Goal: Task Accomplishment & Management: Use online tool/utility

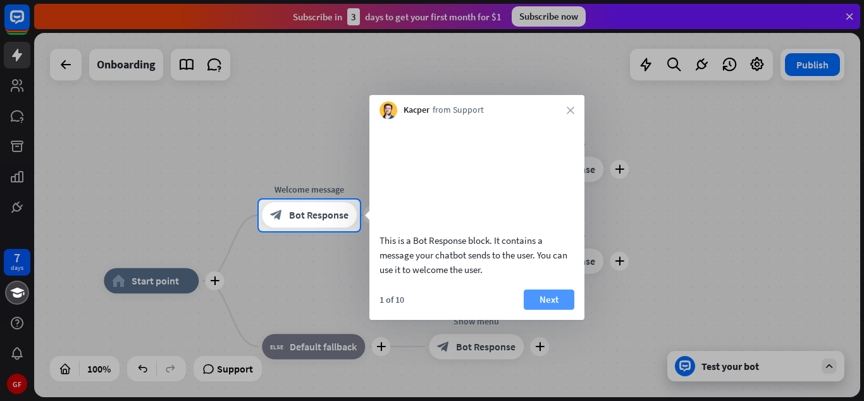
click at [551, 309] on button "Next" at bounding box center [549, 299] width 51 height 20
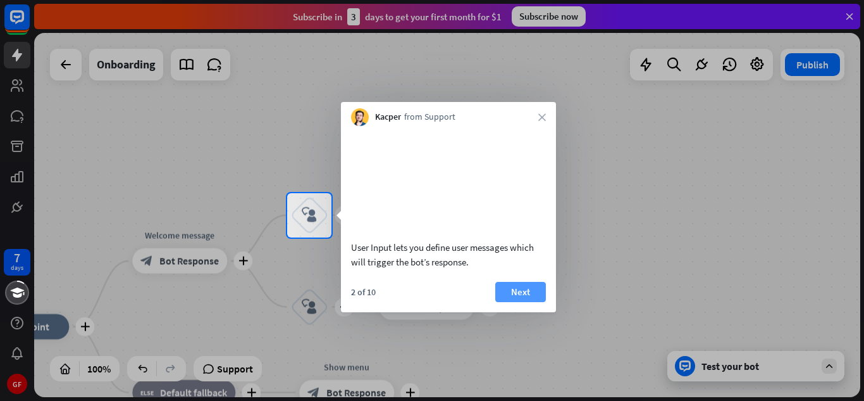
click at [509, 302] on button "Next" at bounding box center [520, 292] width 51 height 20
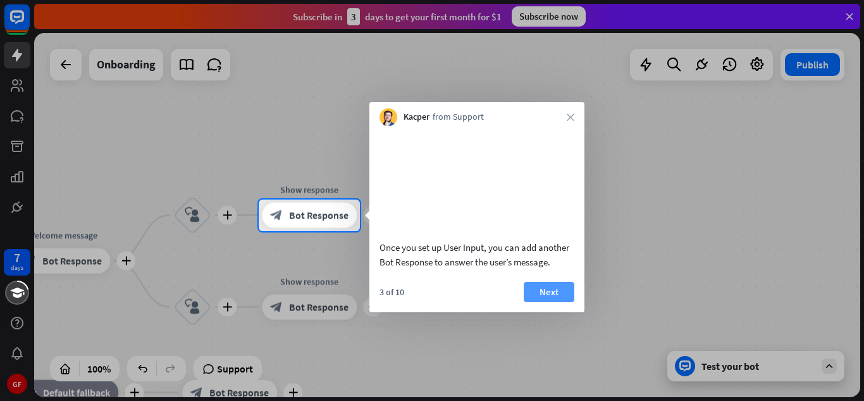
click at [538, 302] on button "Next" at bounding box center [549, 292] width 51 height 20
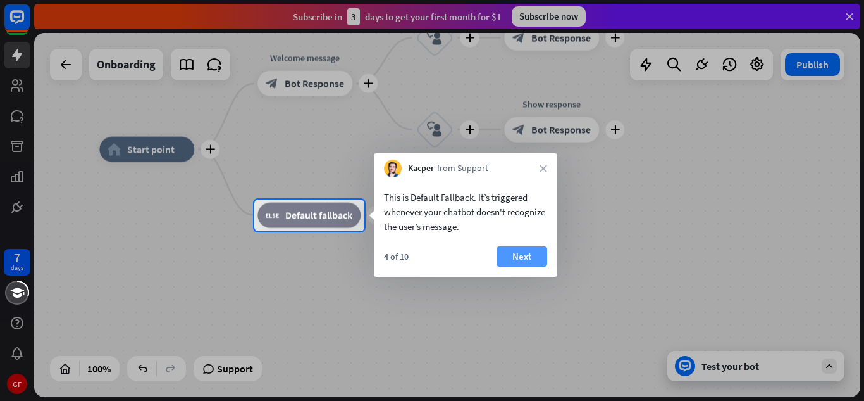
click at [537, 258] on button "Next" at bounding box center [522, 256] width 51 height 20
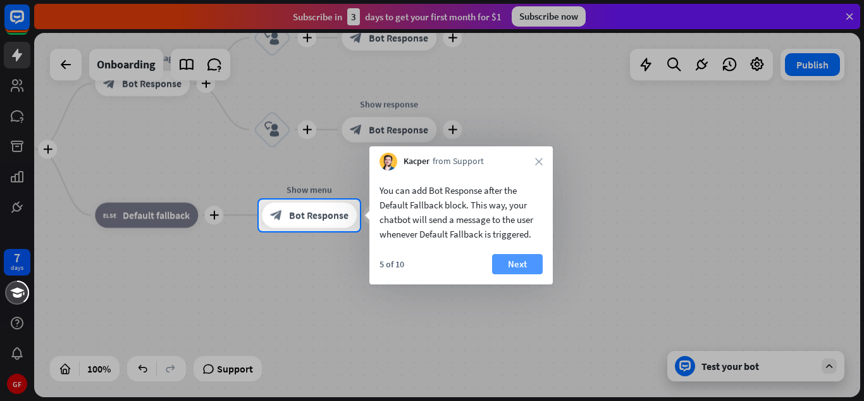
click at [529, 261] on button "Next" at bounding box center [517, 264] width 51 height 20
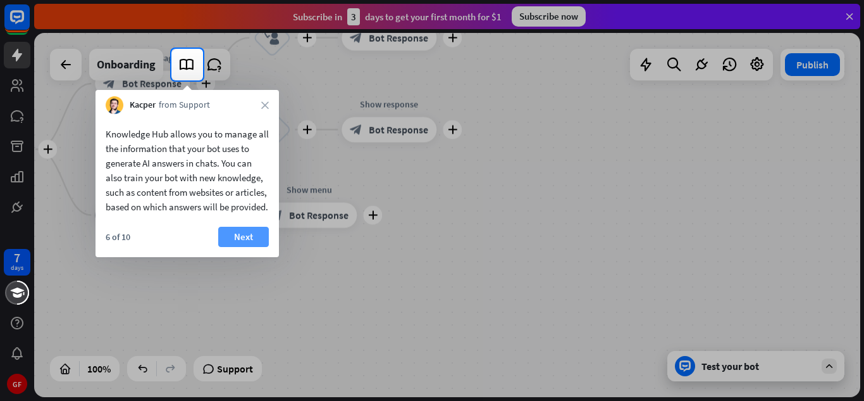
click at [245, 247] on button "Next" at bounding box center [243, 237] width 51 height 20
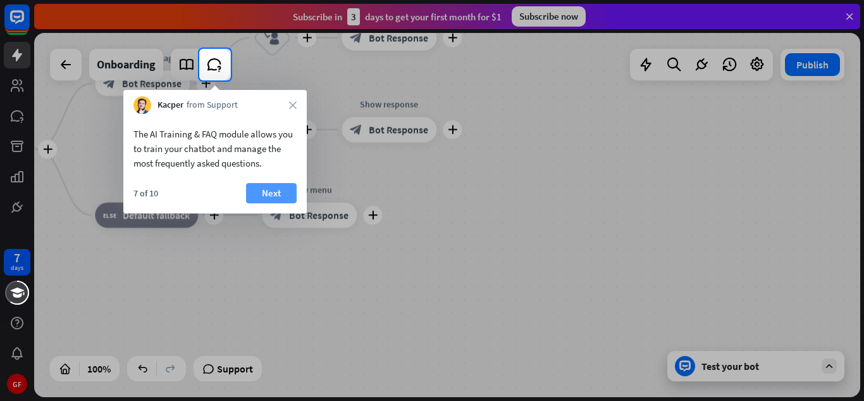
click at [254, 201] on button "Next" at bounding box center [271, 193] width 51 height 20
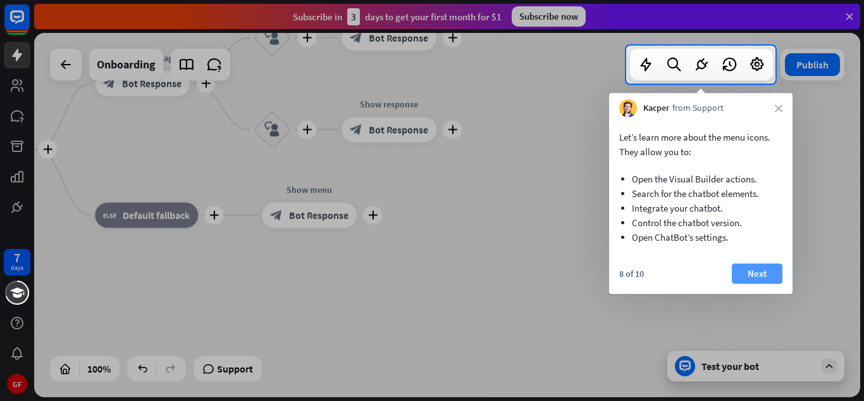
click at [748, 266] on button "Next" at bounding box center [757, 273] width 51 height 20
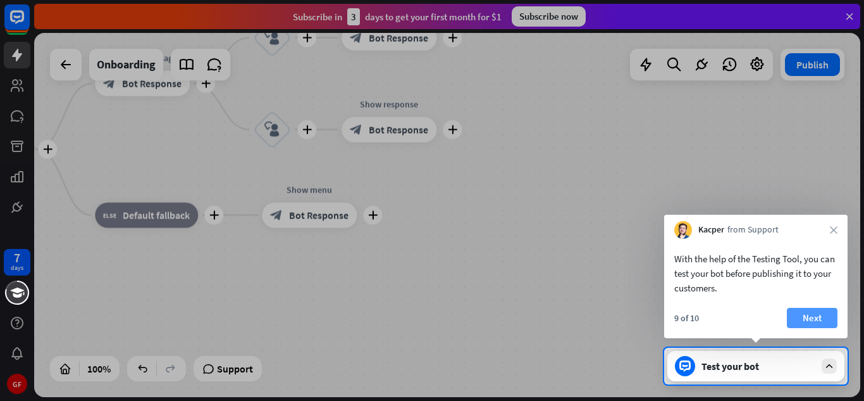
click at [824, 320] on button "Next" at bounding box center [812, 318] width 51 height 20
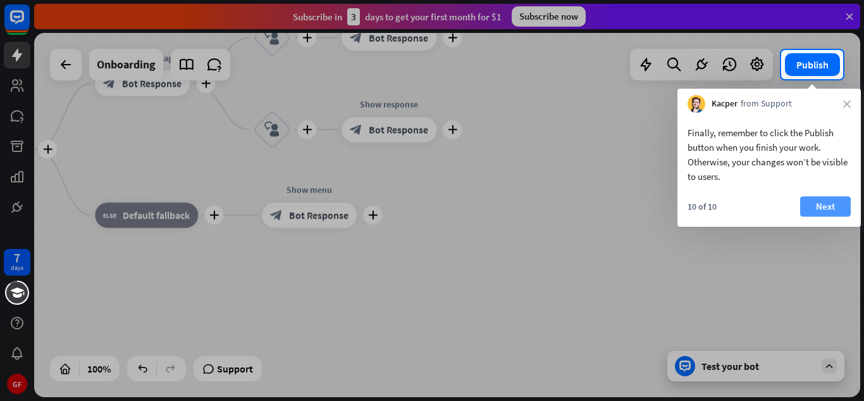
click at [840, 211] on button "Next" at bounding box center [825, 206] width 51 height 20
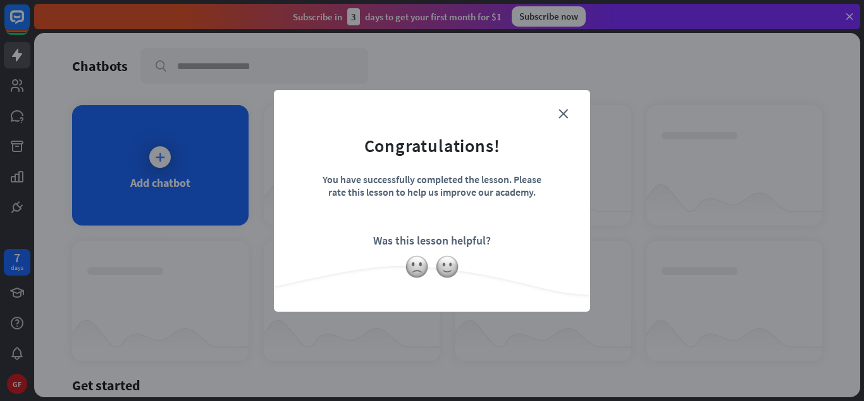
click at [563, 120] on form "Congratulations! You have successfully completed the lesson. Please rate this l…" at bounding box center [432, 181] width 285 height 151
click at [561, 116] on icon "close" at bounding box center [563, 113] width 9 height 9
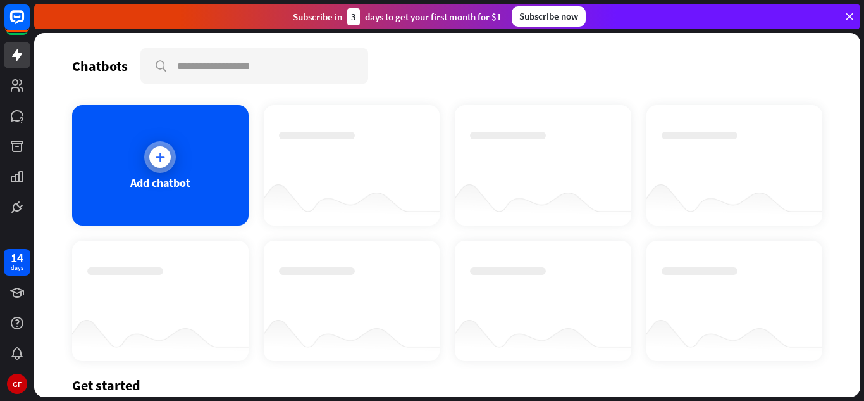
click at [197, 151] on div "Add chatbot" at bounding box center [160, 165] width 177 height 120
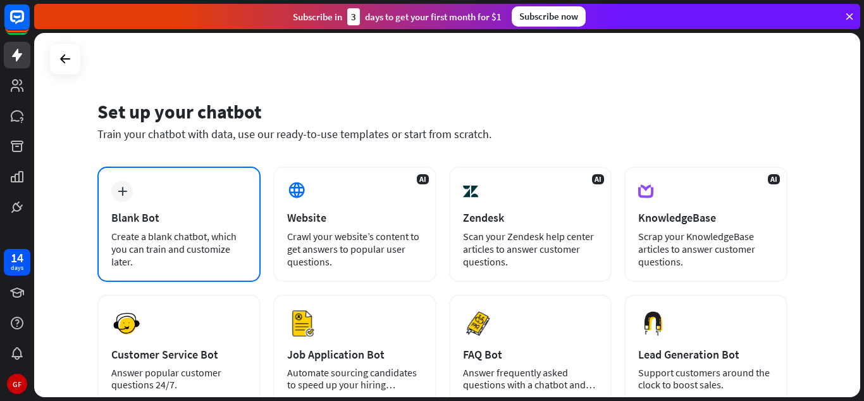
click at [209, 230] on div "Create a blank chatbot, which you can train and customize later." at bounding box center [178, 249] width 135 height 38
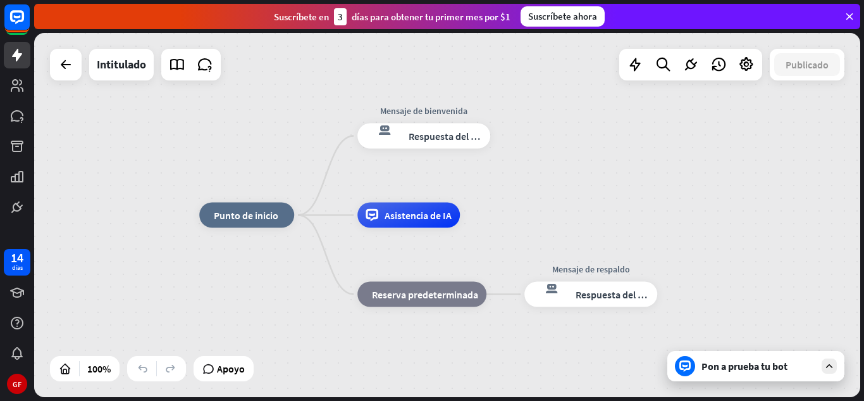
click at [790, 144] on div "inicio_2 Punto de inicio Mensaje de bienvenida respuesta del bot de bloqueo Res…" at bounding box center [447, 215] width 826 height 364
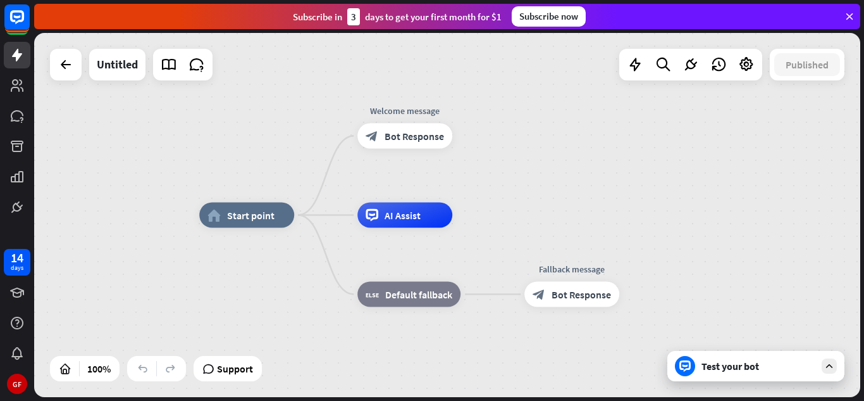
click at [794, 141] on div "home_2 Start point Welcome message block_bot_response Bot Response AI Assist bl…" at bounding box center [447, 215] width 826 height 364
click at [798, 135] on div "home_2 Start point Welcome message block_bot_response Bot Response AI Assist bl…" at bounding box center [447, 215] width 826 height 364
click at [754, 173] on div "home_2 Start point Welcome message block_bot_response Bot Response AI Assist bl…" at bounding box center [447, 215] width 826 height 364
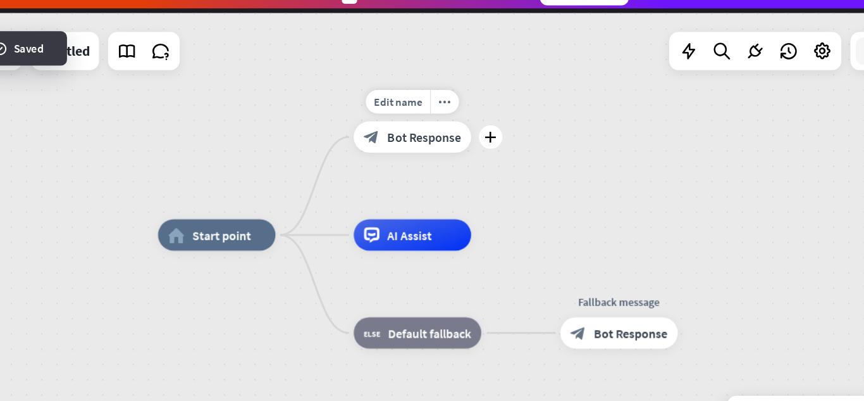
click at [380, 134] on div "block_bot_response Bot Response" at bounding box center [406, 136] width 97 height 26
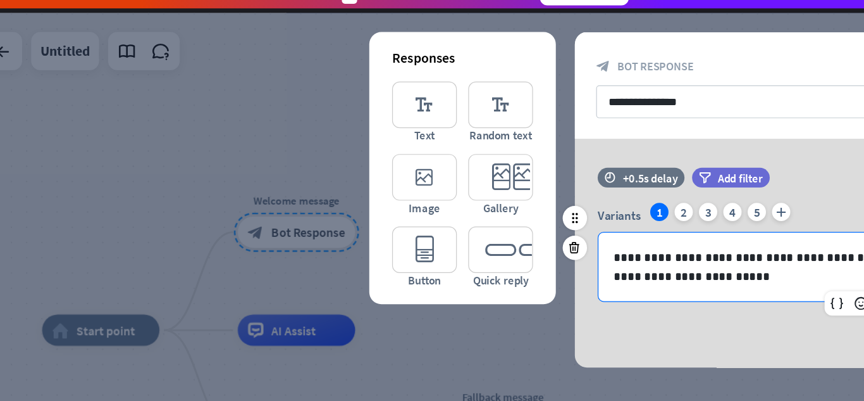
click at [590, 254] on p "**********" at bounding box center [692, 244] width 239 height 32
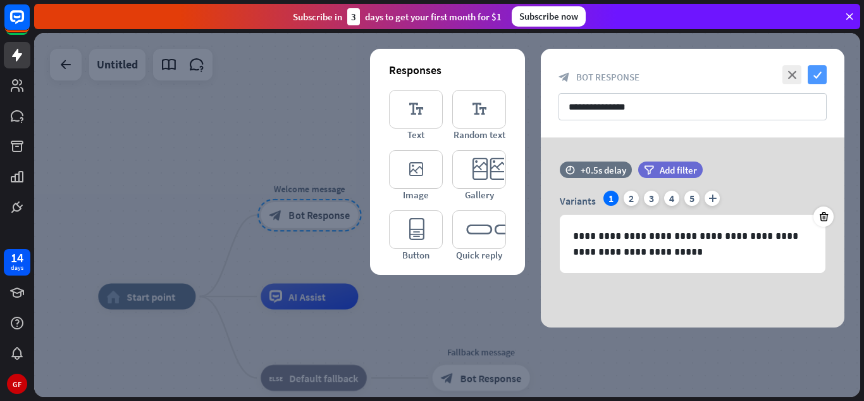
click at [819, 72] on icon "check" at bounding box center [817, 74] width 19 height 19
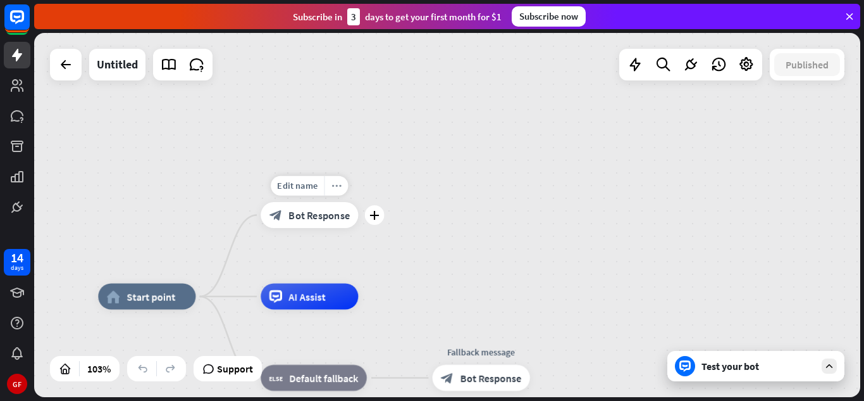
click at [338, 188] on icon "more_horiz" at bounding box center [337, 185] width 10 height 9
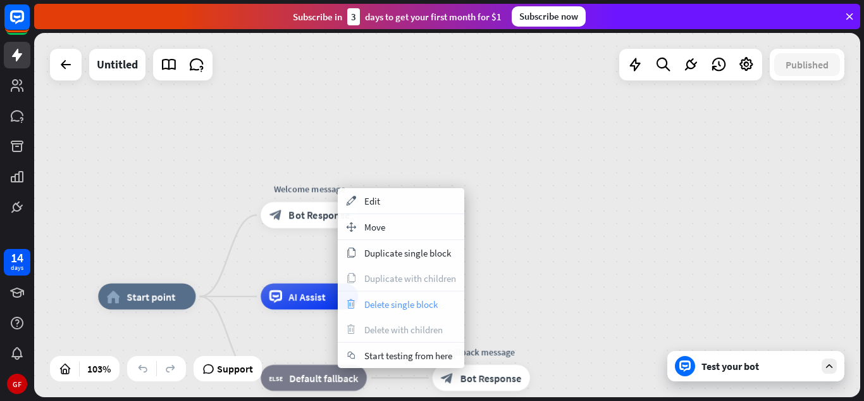
click at [364, 300] on div "trash Delete single block" at bounding box center [401, 303] width 127 height 25
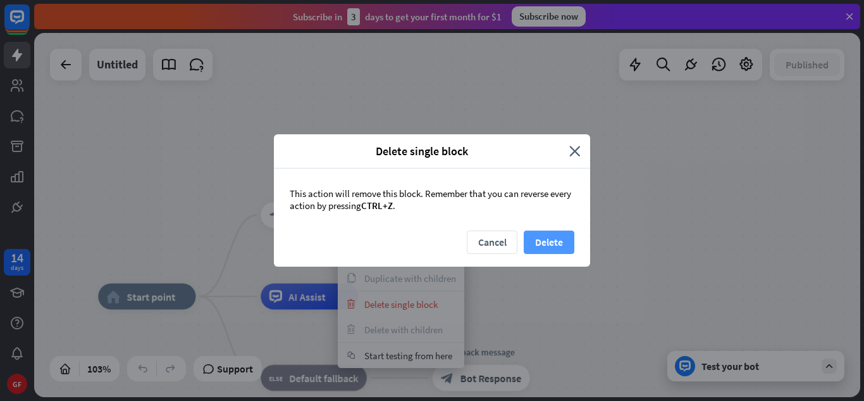
click at [543, 237] on button "Delete" at bounding box center [549, 241] width 51 height 23
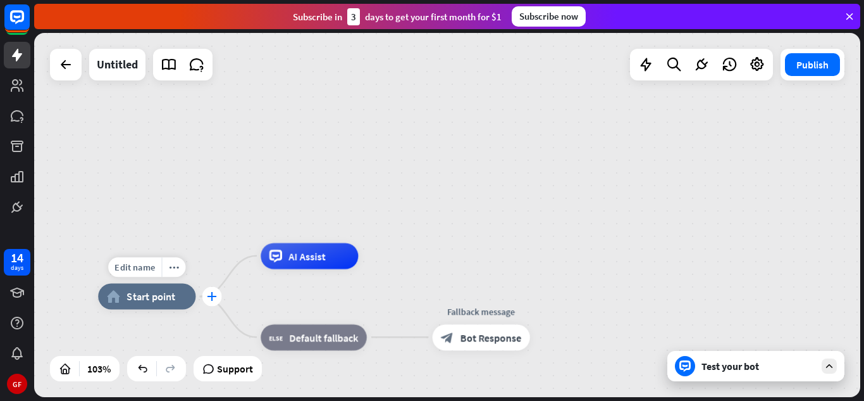
click at [211, 301] on div "plus" at bounding box center [212, 297] width 20 height 20
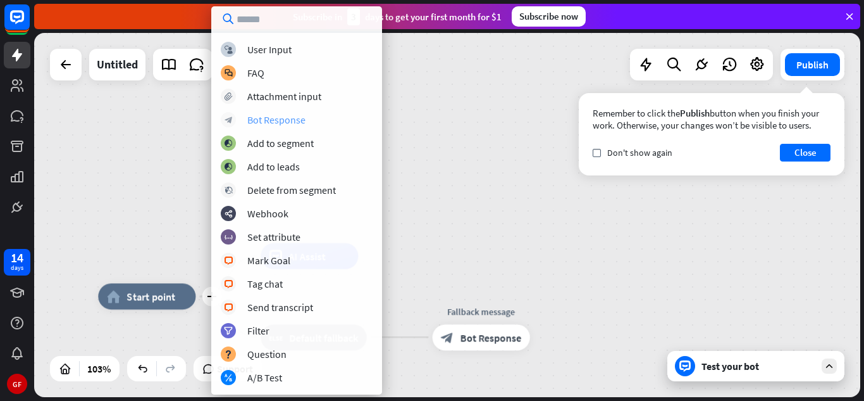
click at [270, 119] on div "Bot Response" at bounding box center [276, 119] width 58 height 13
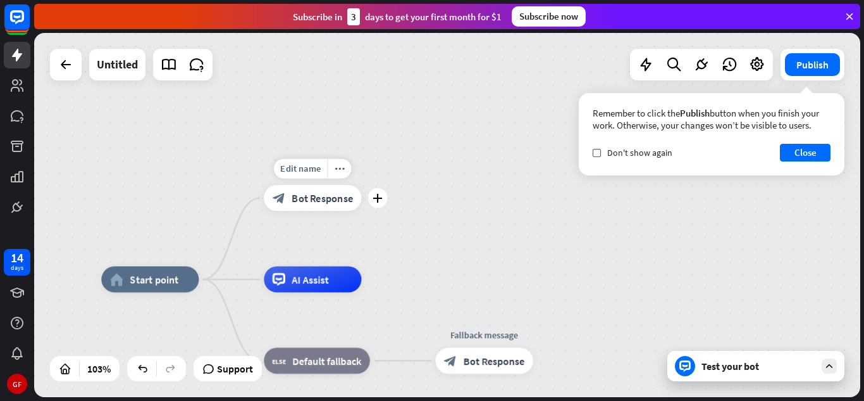
drag, startPoint x: 303, startPoint y: 230, endPoint x: 306, endPoint y: 211, distance: 19.2
click at [306, 211] on div "Edit name more_horiz plus block_bot_response Bot Response" at bounding box center [312, 198] width 97 height 26
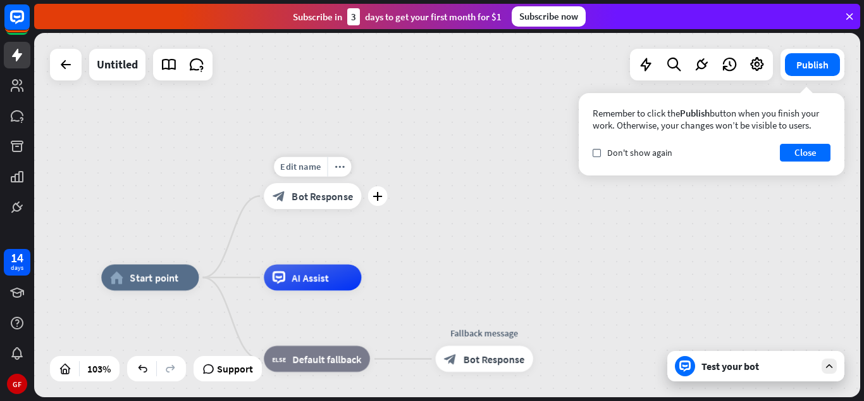
click at [308, 197] on span "Bot Response" at bounding box center [322, 195] width 61 height 13
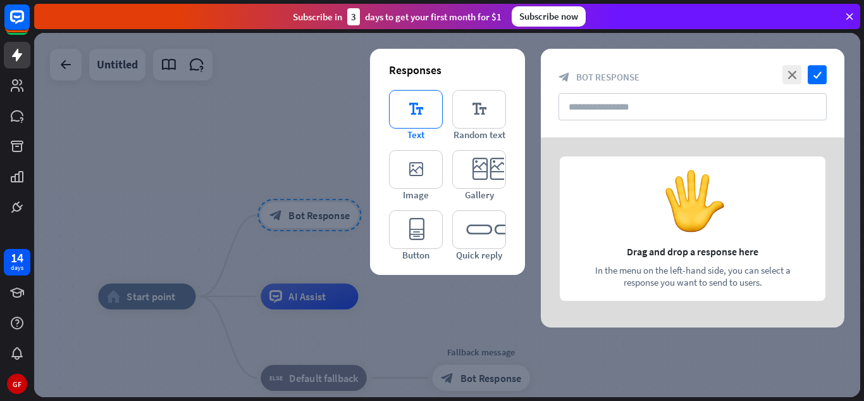
click at [420, 110] on icon "editor_text" at bounding box center [416, 109] width 54 height 39
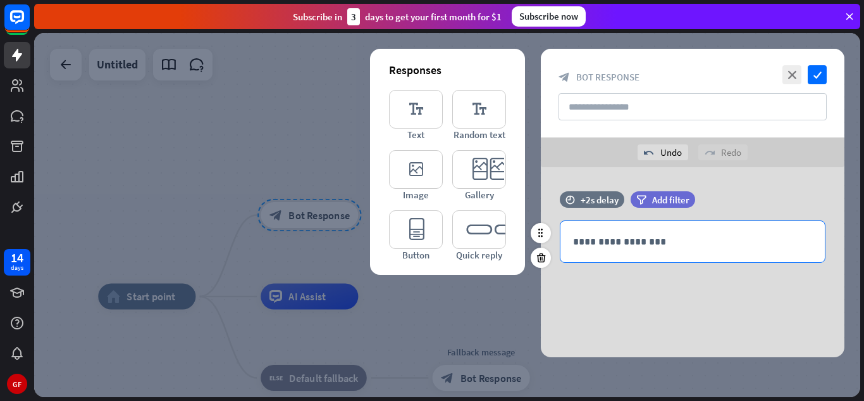
click at [601, 246] on p "**********" at bounding box center [692, 241] width 239 height 16
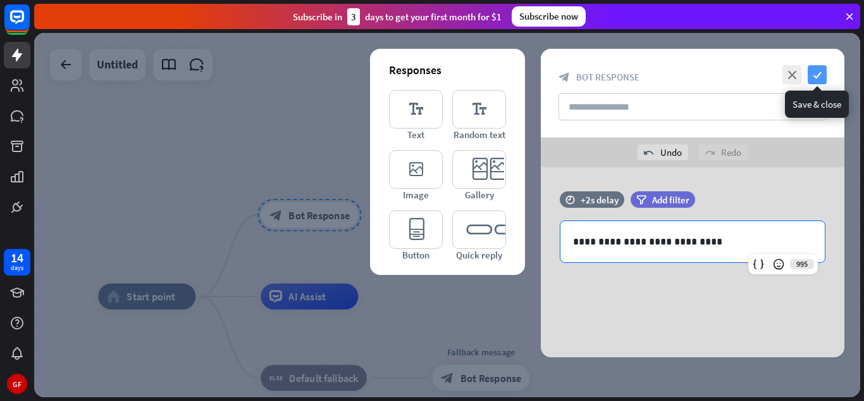
click at [818, 70] on icon "check" at bounding box center [817, 74] width 19 height 19
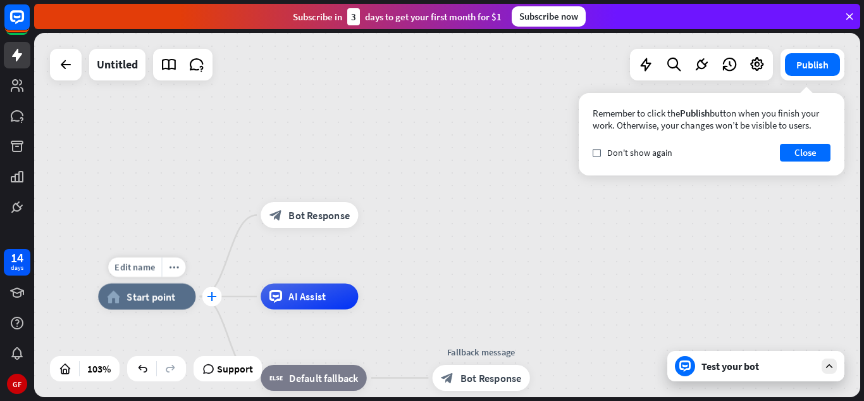
click at [213, 297] on icon "plus" at bounding box center [211, 296] width 9 height 9
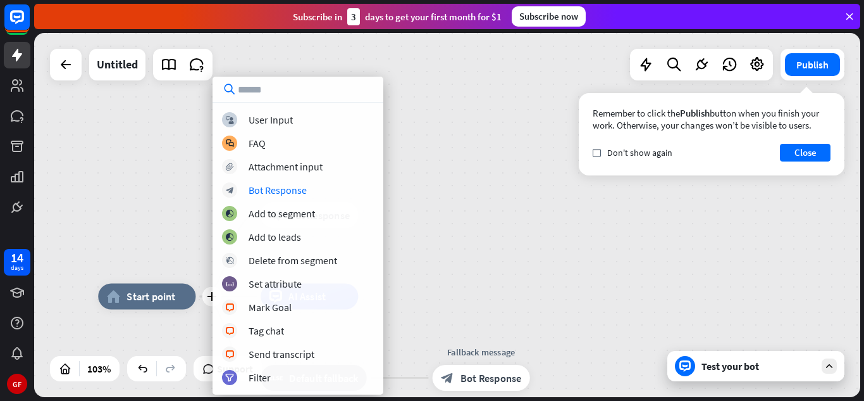
click at [408, 181] on div "plus home_2 Start point block_bot_response Bot Response AI Assist block_fallbac…" at bounding box center [447, 215] width 826 height 364
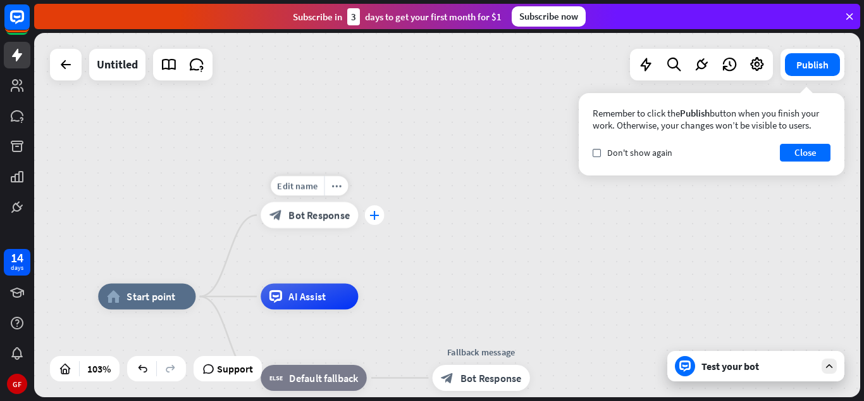
click at [372, 221] on div "plus" at bounding box center [375, 215] width 20 height 20
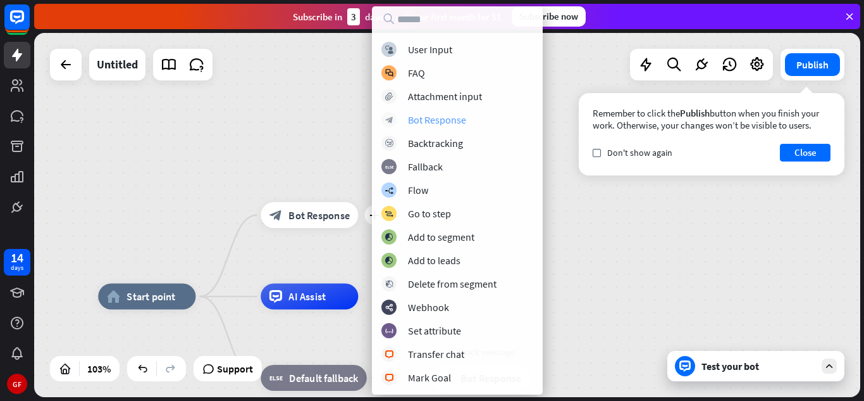
click at [425, 113] on div "Bot Response" at bounding box center [437, 119] width 58 height 13
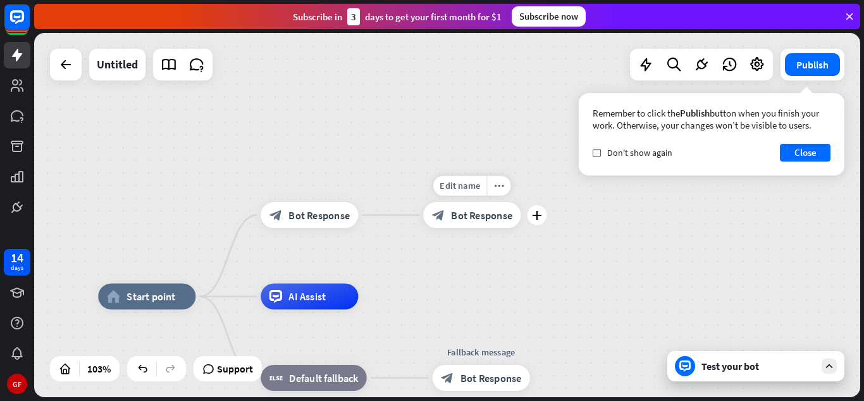
click at [445, 218] on div "block_bot_response Bot Response" at bounding box center [471, 215] width 97 height 26
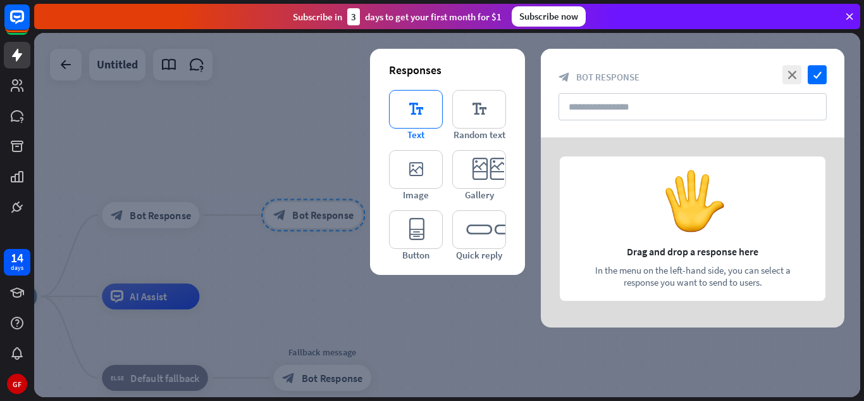
click at [417, 109] on icon "editor_text" at bounding box center [416, 109] width 54 height 39
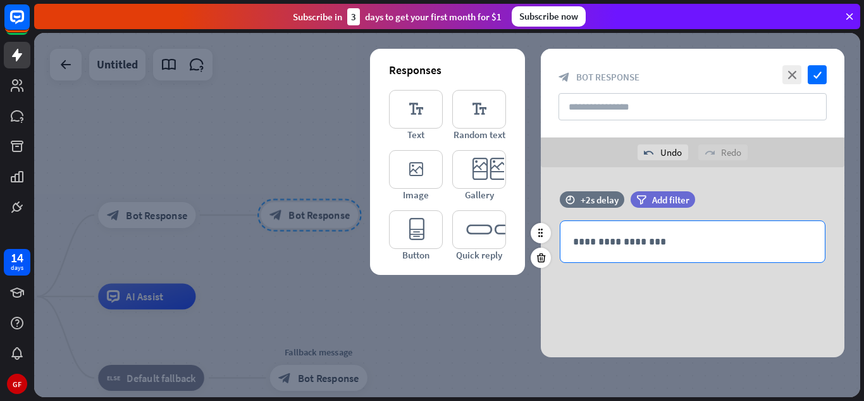
click at [667, 239] on p "**********" at bounding box center [692, 241] width 239 height 16
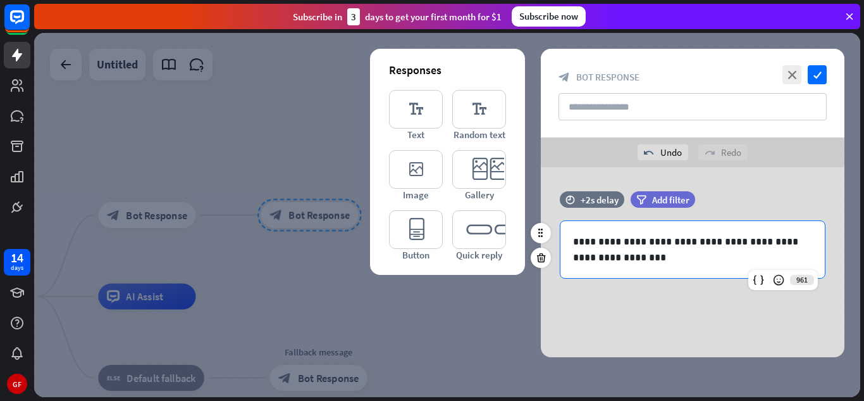
click at [653, 244] on p "**********" at bounding box center [692, 249] width 239 height 32
click at [700, 262] on p "**********" at bounding box center [692, 249] width 239 height 32
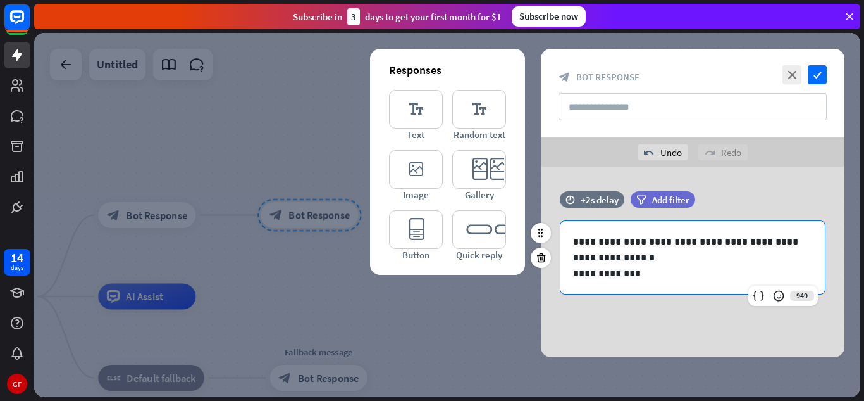
click at [597, 276] on p "**********" at bounding box center [692, 273] width 239 height 16
click at [661, 278] on p "**********" at bounding box center [692, 273] width 239 height 16
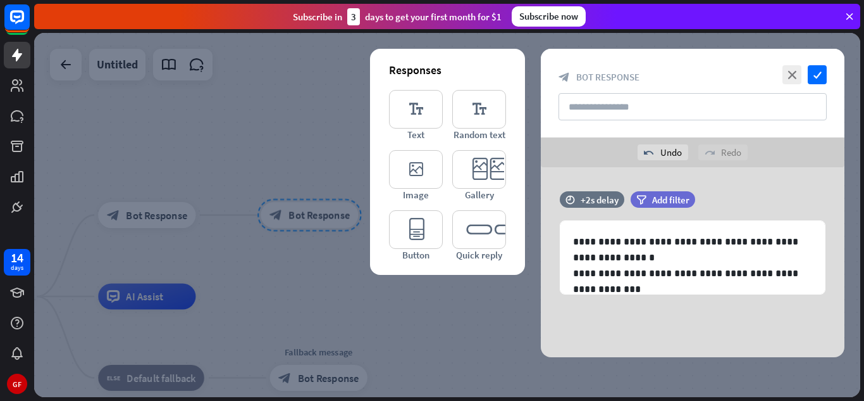
click at [369, 103] on div at bounding box center [447, 215] width 826 height 364
